Goal: Task Accomplishment & Management: Manage account settings

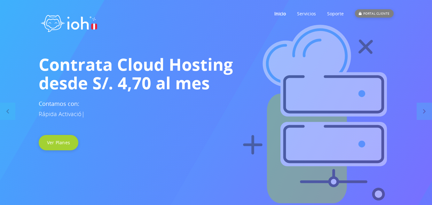
click at [369, 9] on div "PORTAL CLIENTE" at bounding box center [374, 13] width 38 height 8
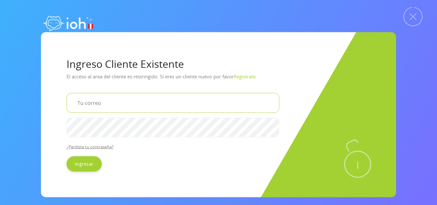
click at [148, 101] on input "email" at bounding box center [173, 103] width 213 height 20
type input "[EMAIL_ADDRESS][DOMAIN_NAME]"
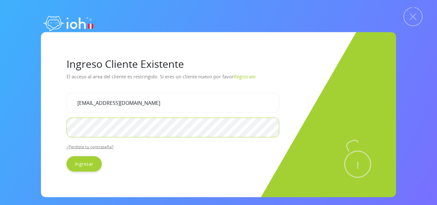
click at [67, 156] on input "Ingresar" at bounding box center [84, 163] width 35 height 15
